Goal: Task Accomplishment & Management: Use online tool/utility

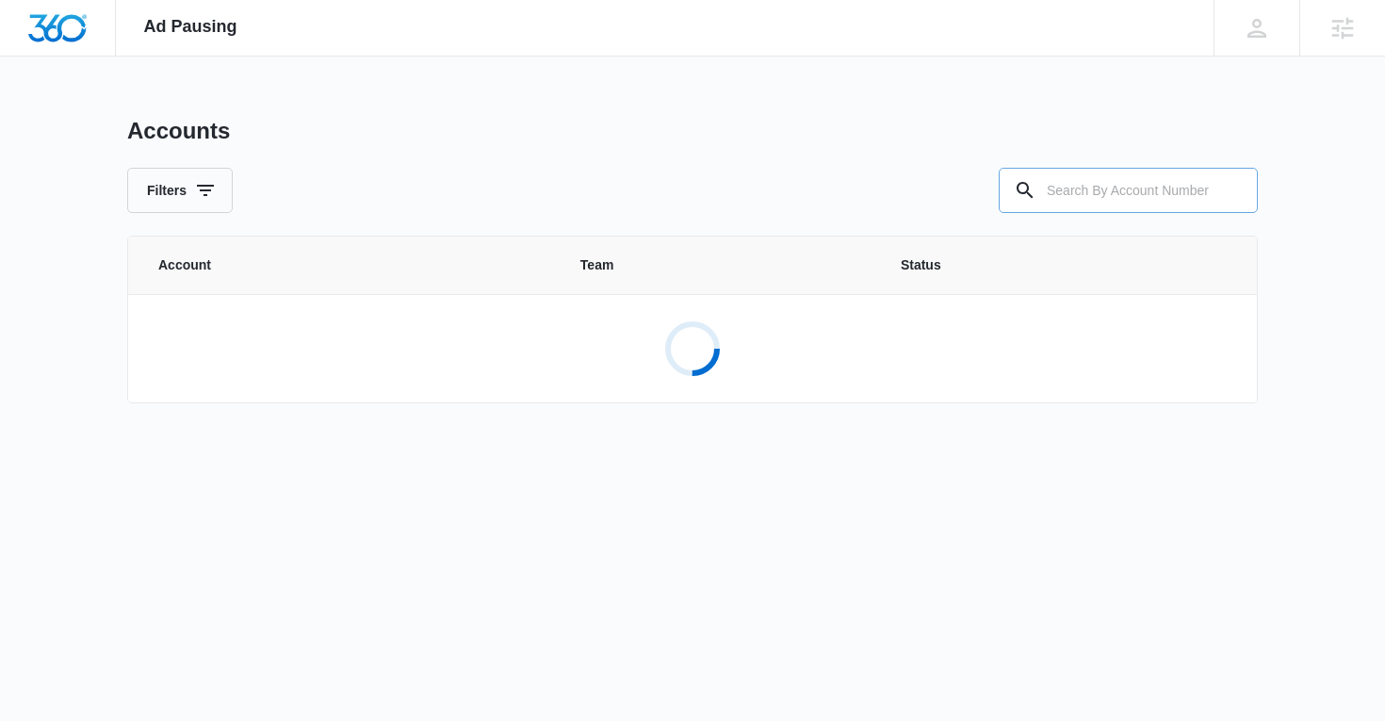
click at [1132, 179] on input "text" at bounding box center [1127, 190] width 259 height 45
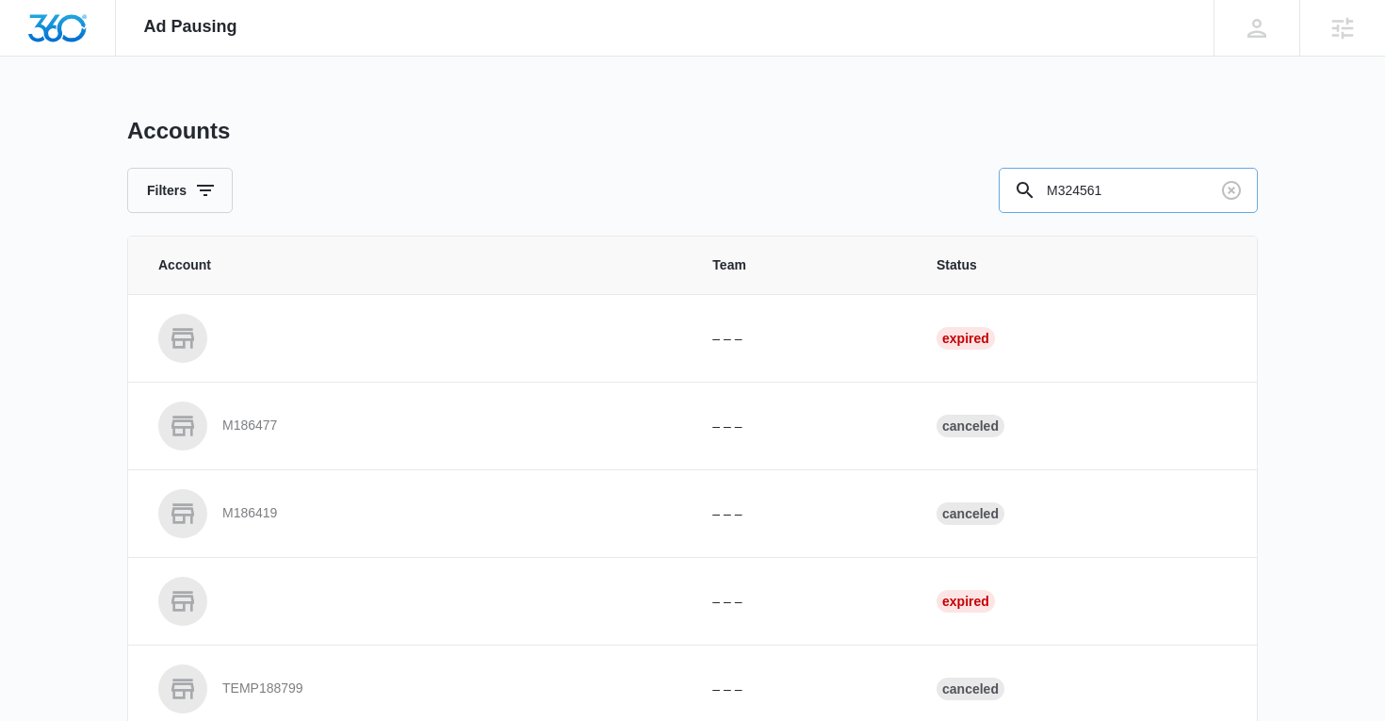
type input "M324561"
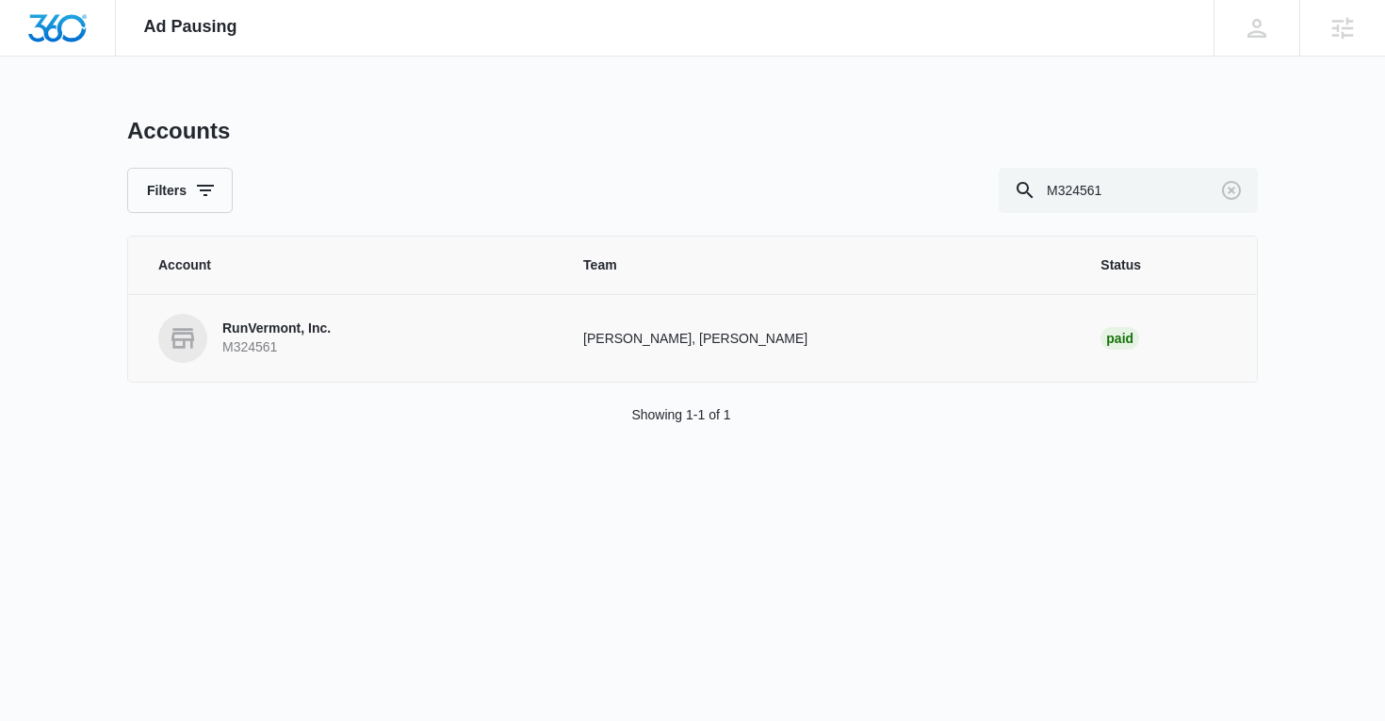
click at [264, 334] on p "RunVermont, Inc." at bounding box center [276, 328] width 108 height 19
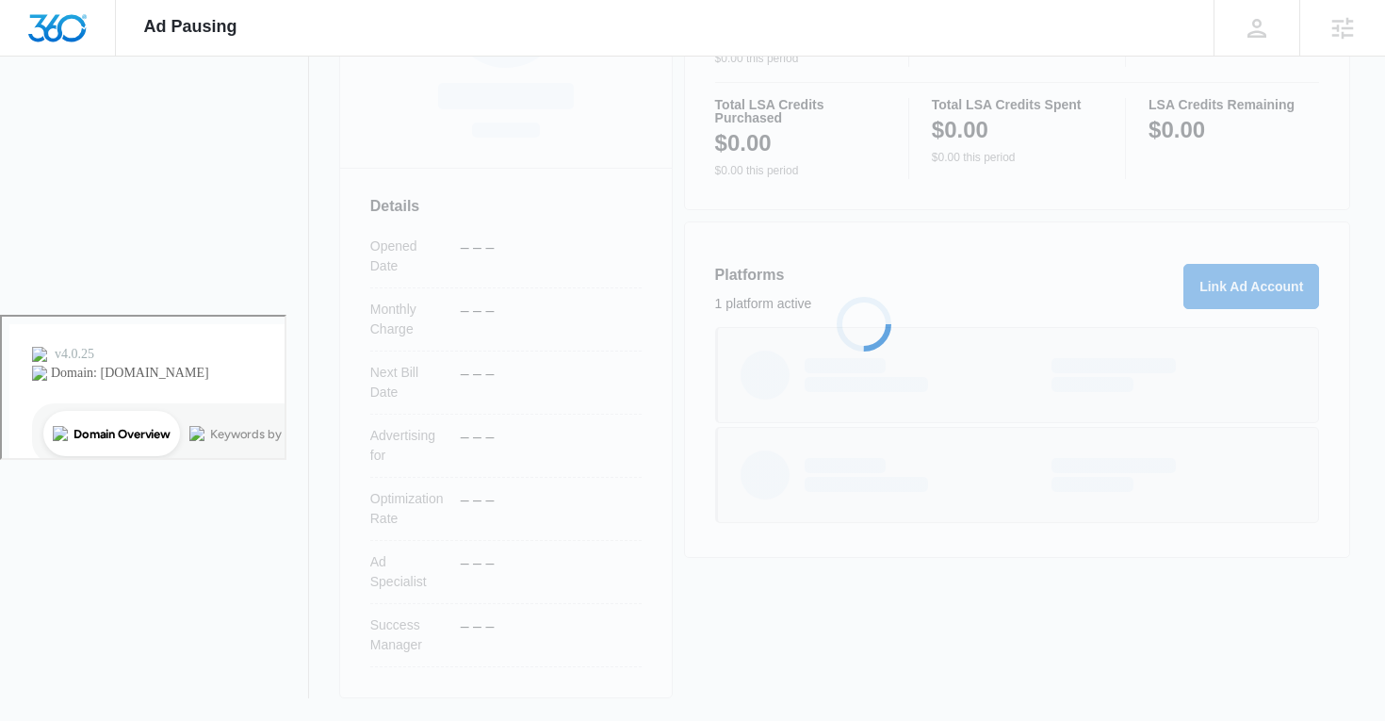
scroll to position [413, 0]
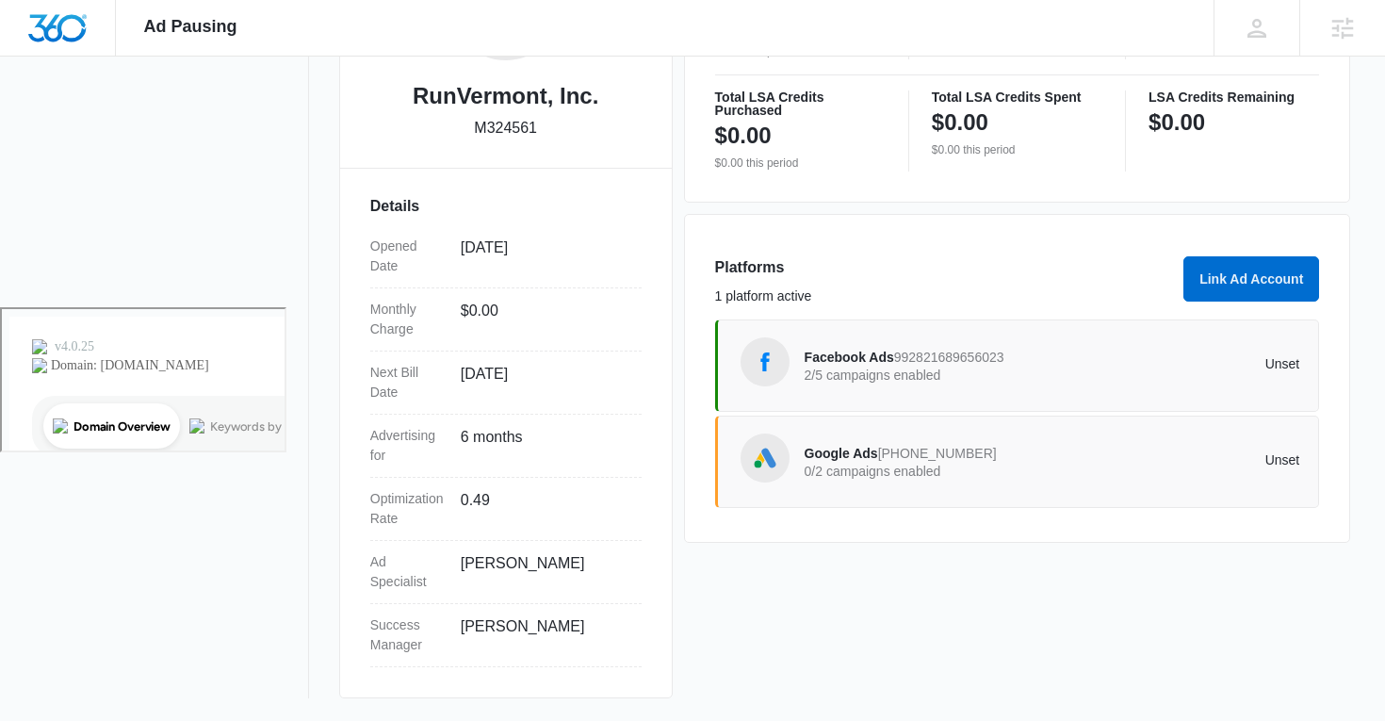
click at [923, 355] on span "992821689656023" at bounding box center [949, 356] width 110 height 15
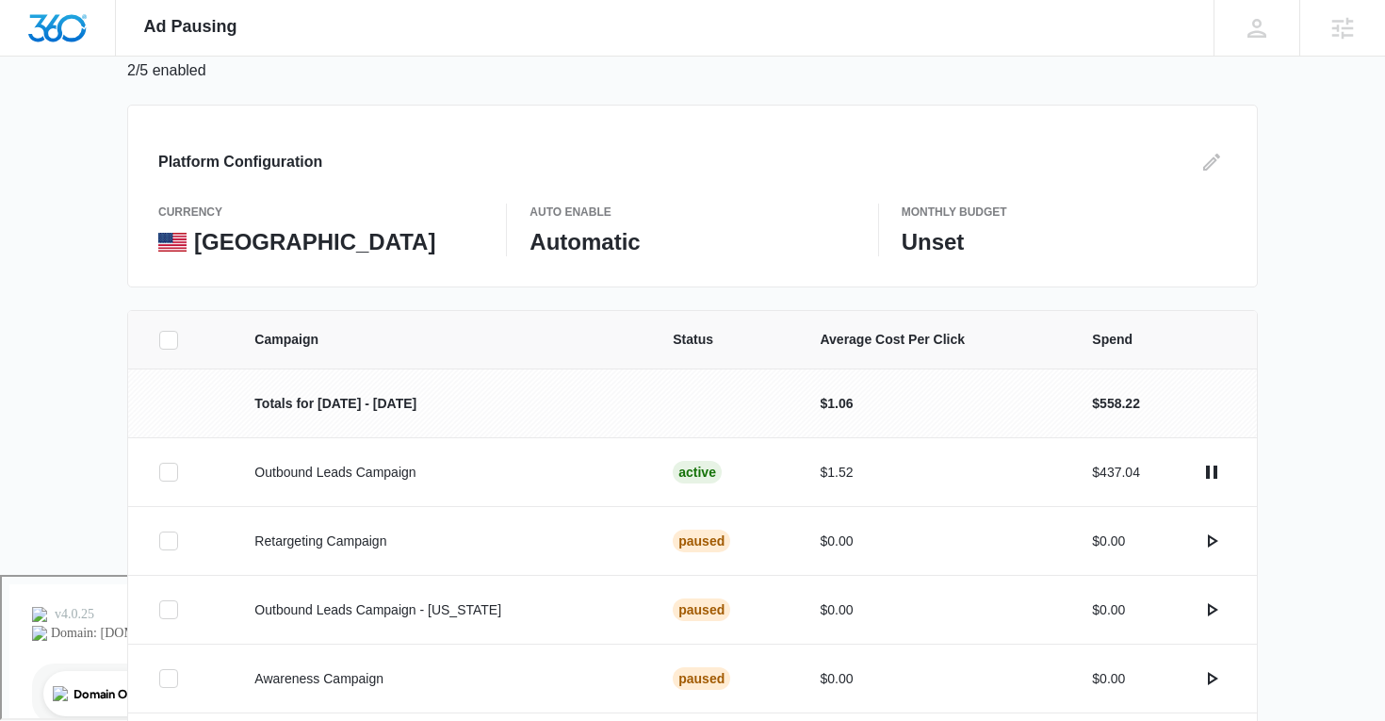
scroll to position [175, 0]
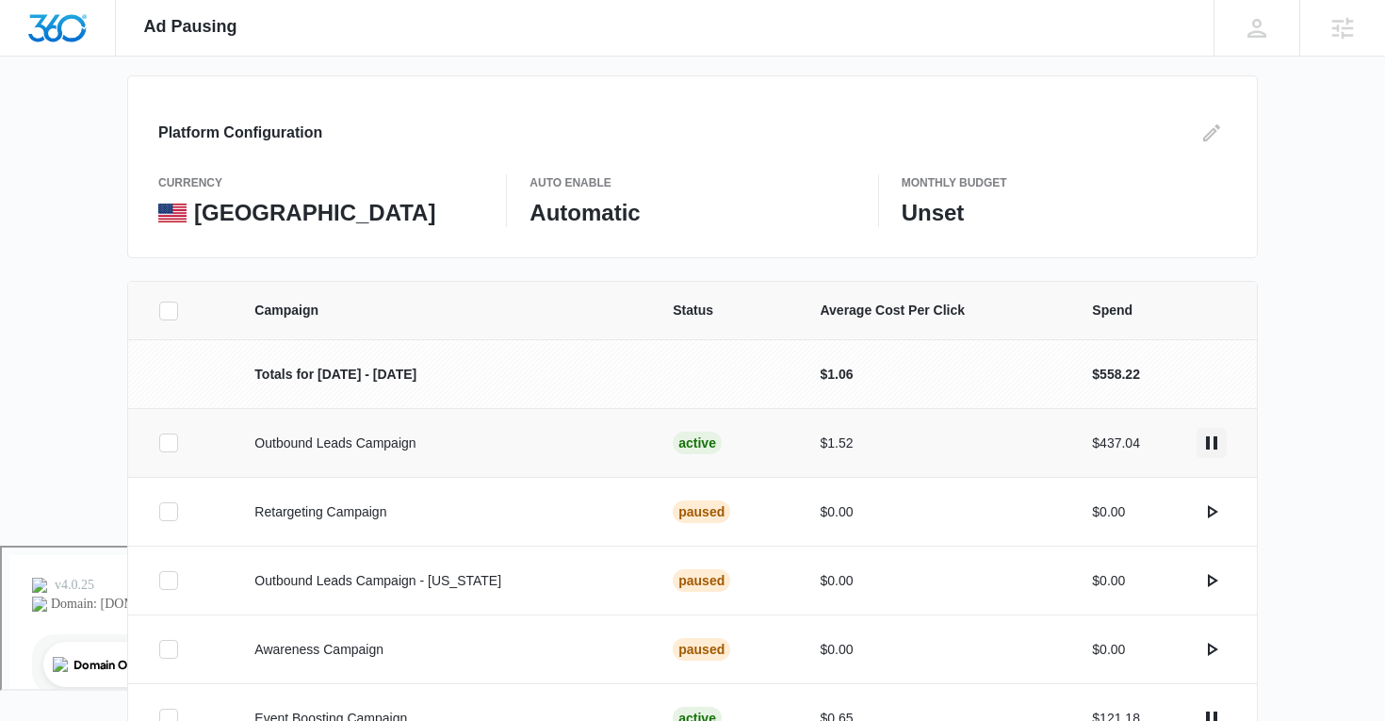
click at [1203, 436] on icon "actions.pause" at bounding box center [1211, 442] width 23 height 23
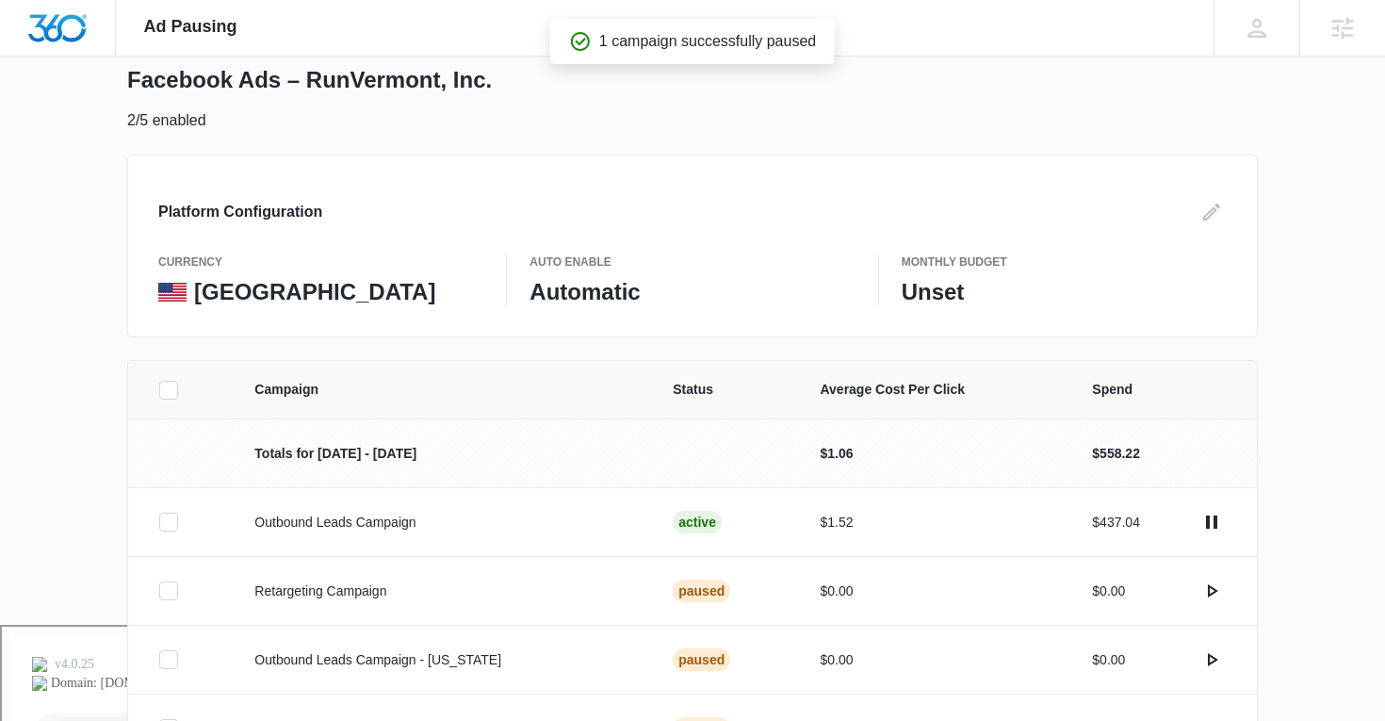
scroll to position [295, 0]
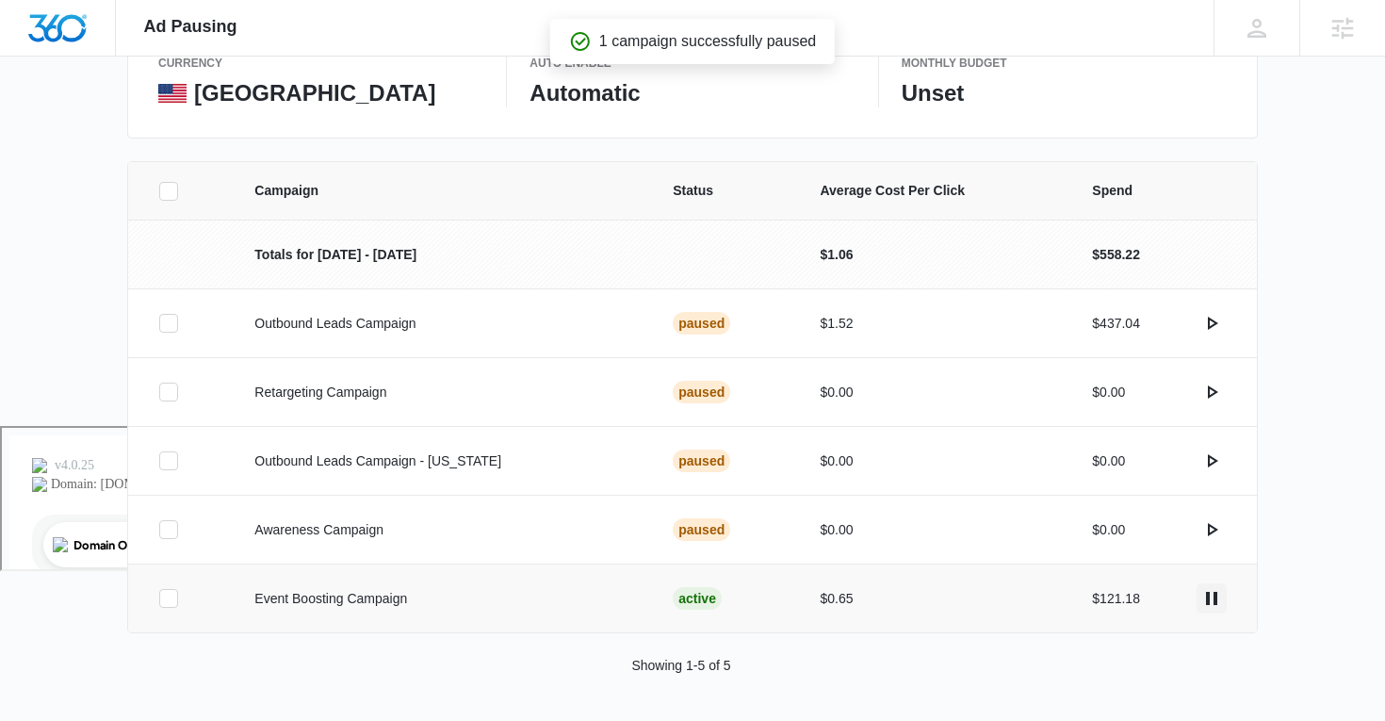
click at [1215, 610] on button "actions.pause" at bounding box center [1211, 598] width 30 height 30
